Goal: Task Accomplishment & Management: Use online tool/utility

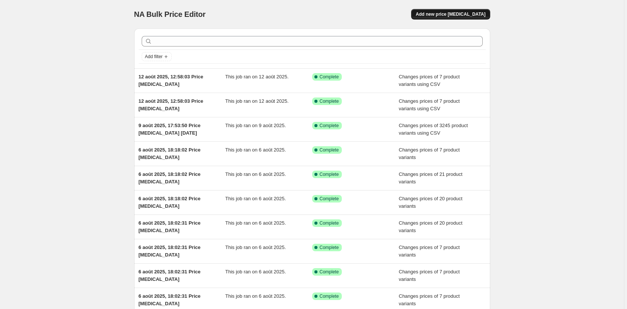
click at [457, 16] on span "Add new price [MEDICAL_DATA]" at bounding box center [450, 14] width 70 height 6
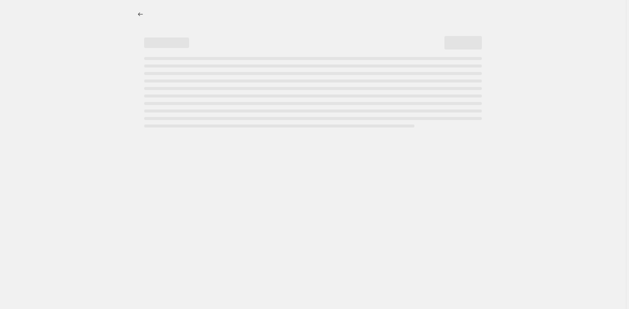
select select "percentage"
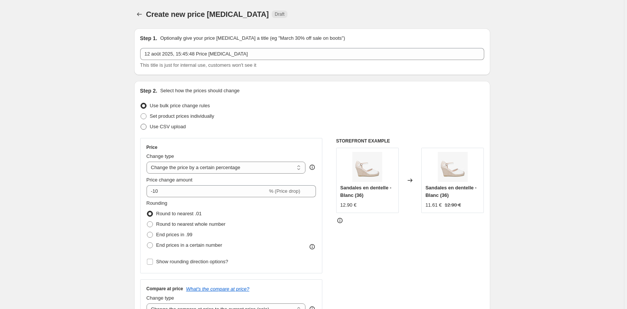
click at [146, 127] on span at bounding box center [143, 127] width 6 height 6
click at [141, 124] on input "Use CSV upload" at bounding box center [140, 124] width 0 height 0
radio input "true"
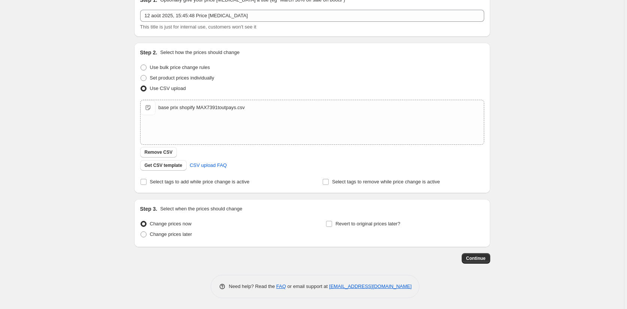
scroll to position [39, 0]
click at [475, 255] on span "Continue" at bounding box center [475, 258] width 19 height 6
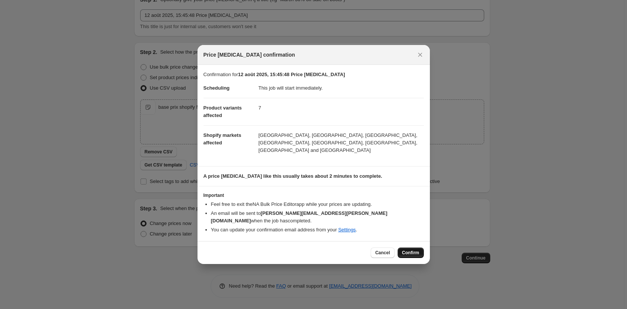
click at [412, 249] on span "Confirm" at bounding box center [410, 252] width 17 height 6
